Goal: Information Seeking & Learning: Understand process/instructions

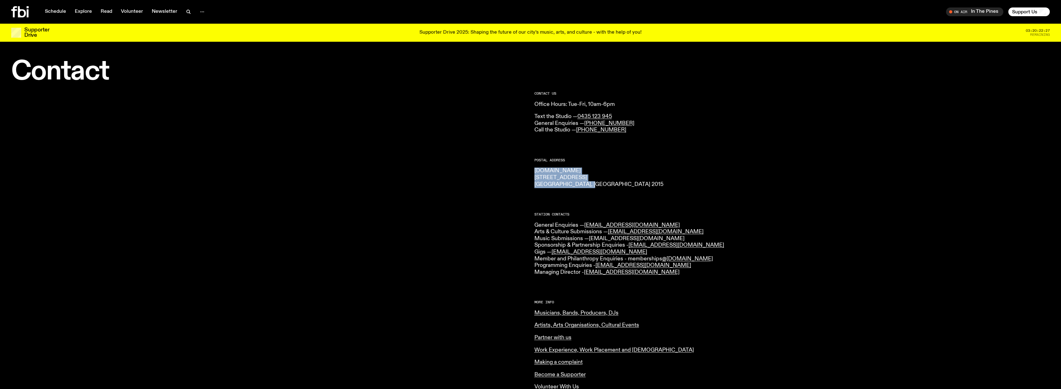
click at [602, 240] on link "[EMAIL_ADDRESS][DOMAIN_NAME]" at bounding box center [637, 239] width 96 height 6
click at [554, 247] on p "General Enquiries — info@fbiradio.com Arts & Culture Submissions — culture@fbir…" at bounding box center [793, 249] width 516 height 54
click at [562, 246] on p "General Enquiries — info@fbiradio.com Arts & Culture Submissions — culture@fbir…" at bounding box center [793, 249] width 516 height 54
click at [548, 314] on link "Musicians, Bands, Producers, DJs" at bounding box center [577, 313] width 84 height 6
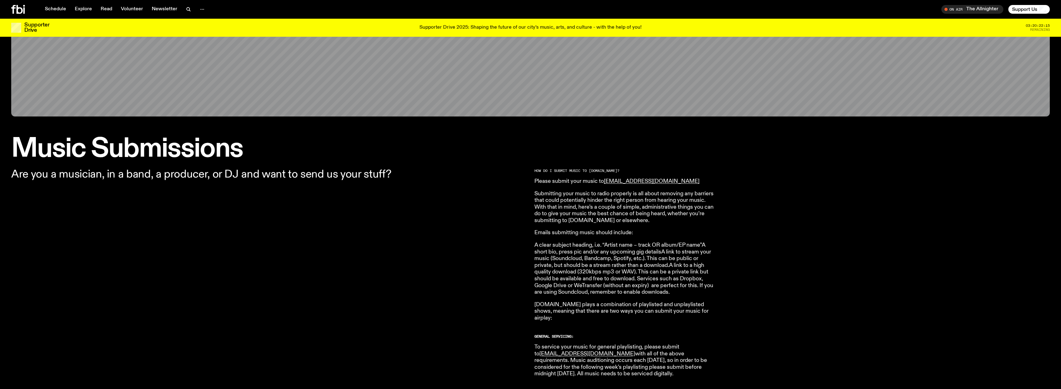
scroll to position [117, 0]
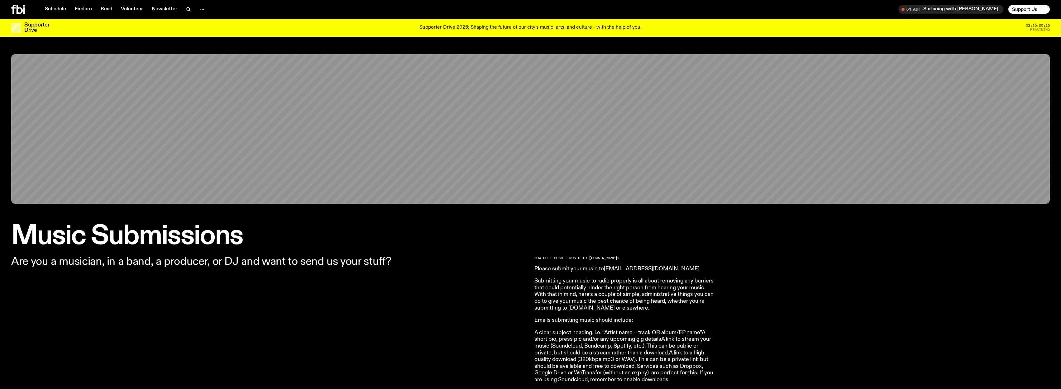
scroll to position [237, 0]
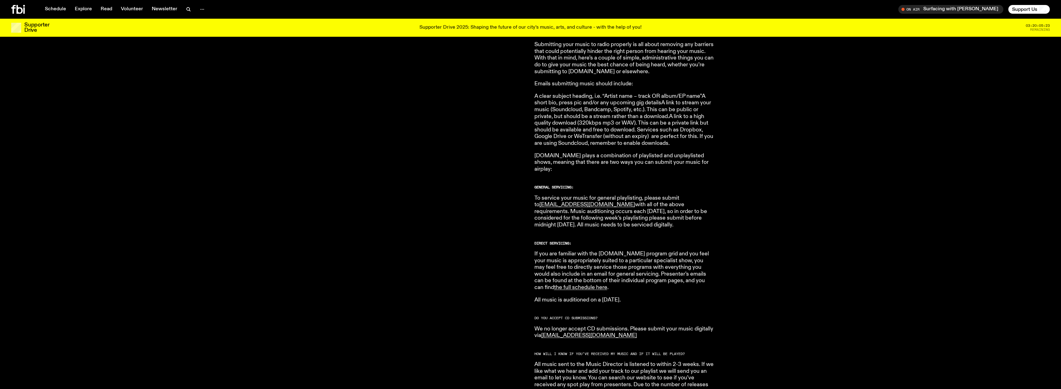
click at [571, 104] on p "A clear subject heading, i.e. “Artist name – track OR album/EP name”A short bio…" at bounding box center [625, 120] width 180 height 54
drag, startPoint x: 542, startPoint y: 103, endPoint x: 628, endPoint y: 102, distance: 86.0
click at [628, 102] on p "A clear subject heading, i.e. “Artist name – track OR album/EP name”A short bio…" at bounding box center [625, 120] width 180 height 54
click at [553, 104] on p "A clear subject heading, i.e. “Artist name – track OR album/EP name”A short bio…" at bounding box center [625, 120] width 180 height 54
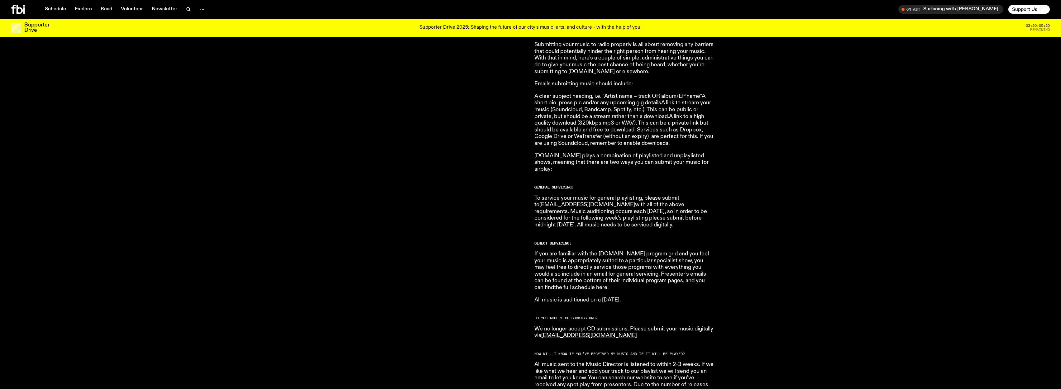
click at [582, 105] on p "A clear subject heading, i.e. “Artist name – track OR album/EP name”A short bio…" at bounding box center [625, 120] width 180 height 54
drag, startPoint x: 625, startPoint y: 113, endPoint x: 674, endPoint y: 113, distance: 48.9
click at [673, 113] on p "A clear subject heading, i.e. “Artist name – track OR album/EP name”A short bio…" at bounding box center [625, 120] width 180 height 54
click at [672, 116] on p "A clear subject heading, i.e. “Artist name – track OR album/EP name”A short bio…" at bounding box center [625, 120] width 180 height 54
click at [628, 130] on p "A clear subject heading, i.e. “Artist name – track OR album/EP name”A short bio…" at bounding box center [625, 120] width 180 height 54
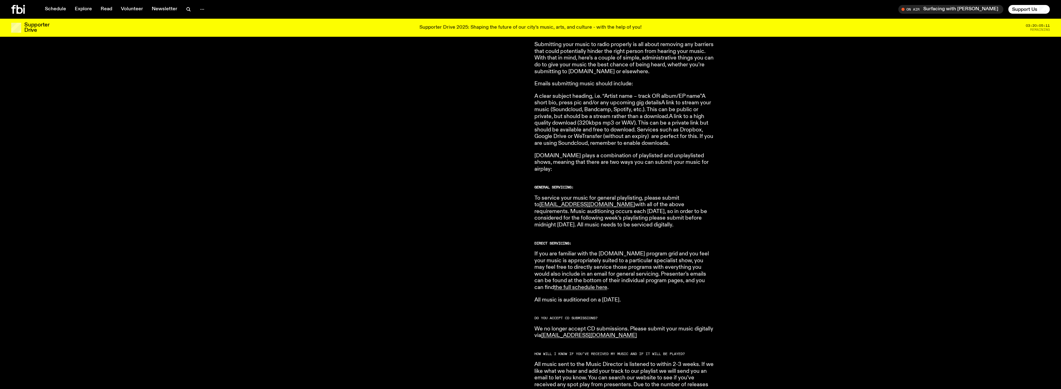
click at [652, 131] on p "A clear subject heading, i.e. “Artist name – track OR album/EP name”A short bio…" at bounding box center [625, 120] width 180 height 54
click at [615, 136] on p "A clear subject heading, i.e. “Artist name – track OR album/EP name”A short bio…" at bounding box center [625, 120] width 180 height 54
click at [556, 140] on p "A clear subject heading, i.e. “Artist name – track OR album/EP name”A short bio…" at bounding box center [625, 120] width 180 height 54
drag, startPoint x: 546, startPoint y: 155, endPoint x: 643, endPoint y: 155, distance: 96.9
click at [643, 155] on p "[DOMAIN_NAME] plays a combination of playlisted and unplaylisted shows, meaning…" at bounding box center [625, 163] width 180 height 20
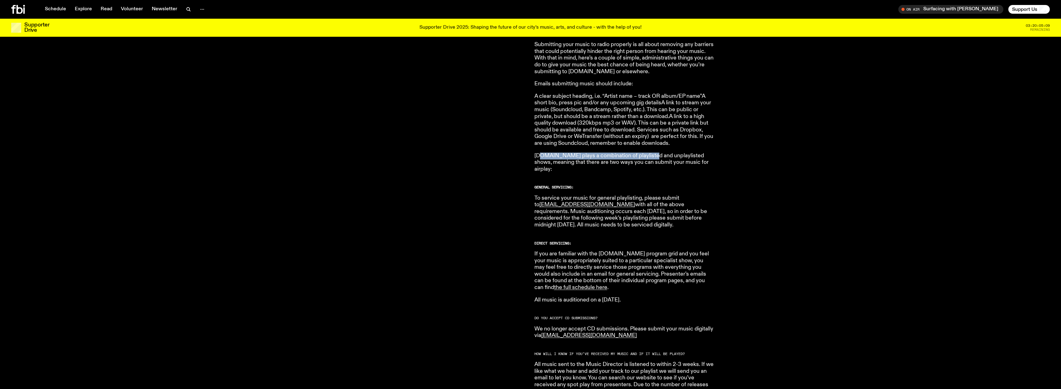
click at [643, 155] on p "[DOMAIN_NAME] plays a combination of playlisted and unplaylisted shows, meaning…" at bounding box center [625, 163] width 180 height 20
drag, startPoint x: 702, startPoint y: 158, endPoint x: 571, endPoint y: 156, distance: 131.8
click at [575, 156] on p "[DOMAIN_NAME] plays a combination of playlisted and unplaylisted shows, meaning…" at bounding box center [625, 163] width 180 height 20
click at [571, 156] on p "[DOMAIN_NAME] plays a combination of playlisted and unplaylisted shows, meaning…" at bounding box center [625, 163] width 180 height 20
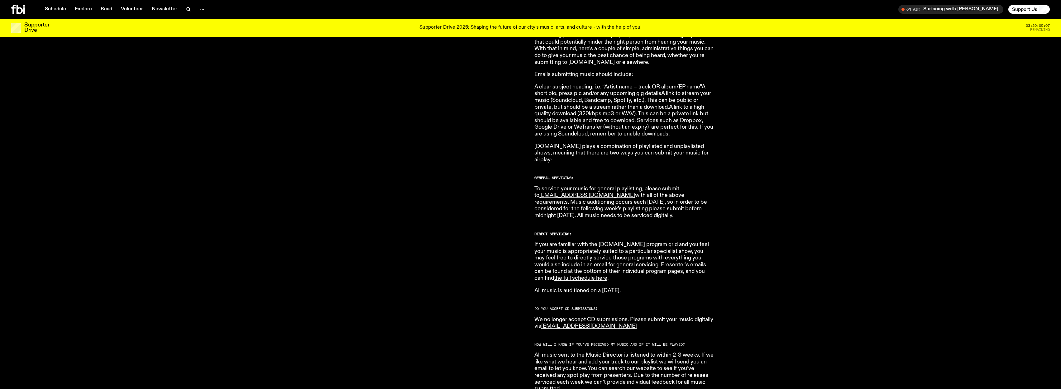
scroll to position [248, 0]
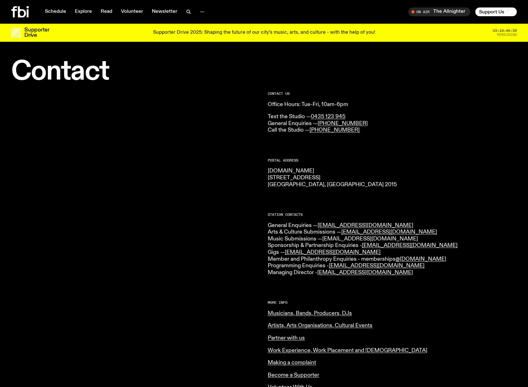
click at [356, 239] on link "[EMAIL_ADDRESS][DOMAIN_NAME]" at bounding box center [370, 239] width 96 height 6
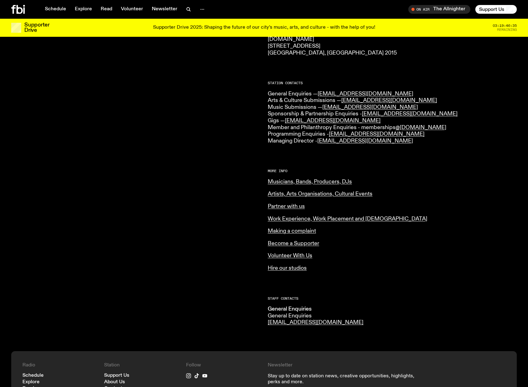
scroll to position [126, 0]
click at [279, 192] on link "Artists, Arts Organisations, Cultural Events" at bounding box center [320, 194] width 105 height 6
click at [335, 108] on link "[EMAIL_ADDRESS][DOMAIN_NAME]" at bounding box center [370, 108] width 96 height 6
click at [283, 182] on link "Musicians, Bands, Producers, DJs" at bounding box center [310, 182] width 84 height 6
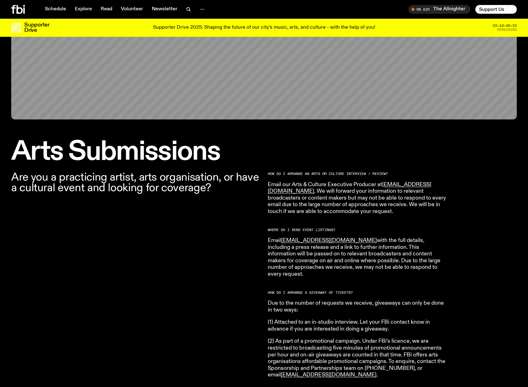
scroll to position [94, 0]
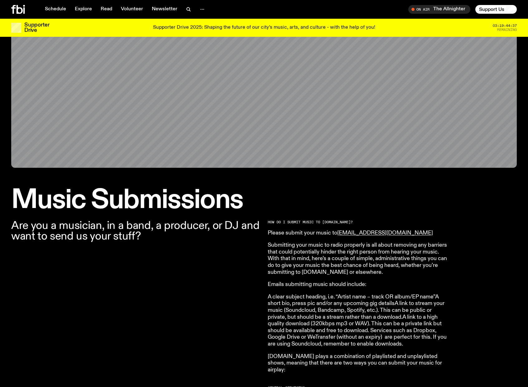
scroll to position [43, 0]
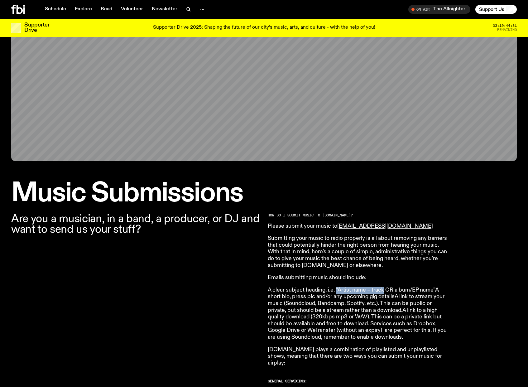
drag, startPoint x: 337, startPoint y: 289, endPoint x: 385, endPoint y: 288, distance: 48.0
click at [385, 288] on p "A clear subject heading, i.e. “Artist name – track OR album/EP name”A short bio…" at bounding box center [358, 314] width 180 height 54
